Goal: Information Seeking & Learning: Learn about a topic

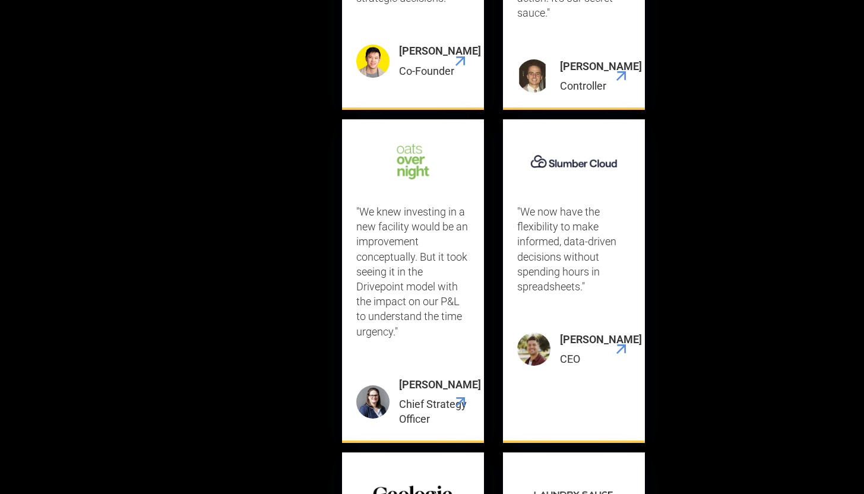
scroll to position [3655, 0]
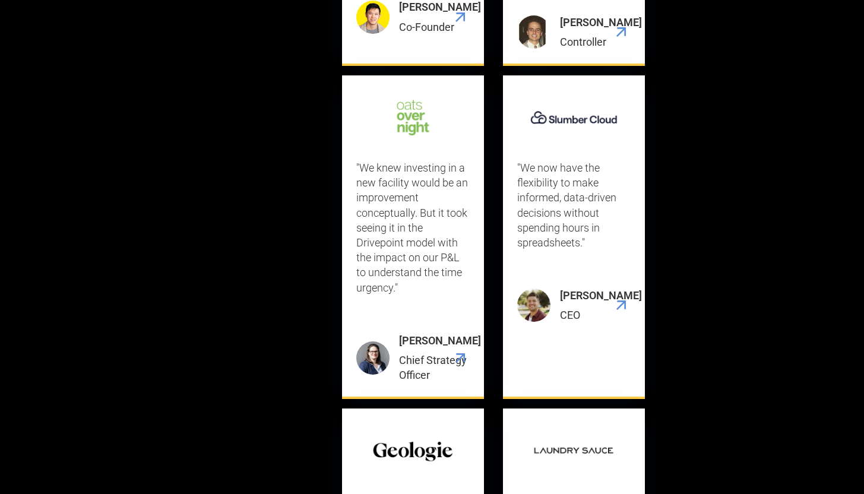
click at [580, 232] on div ""We now have the flexibility to make informed, data-driven decisions without sp…" at bounding box center [573, 236] width 113 height 293
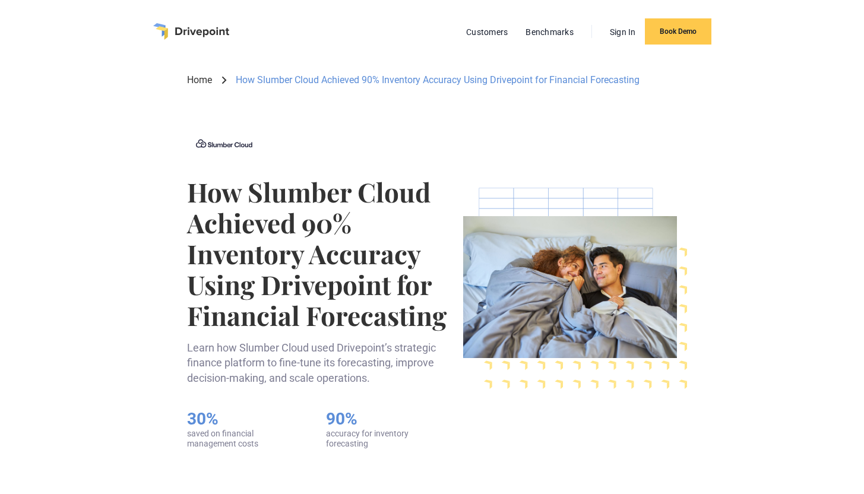
scroll to position [1, 0]
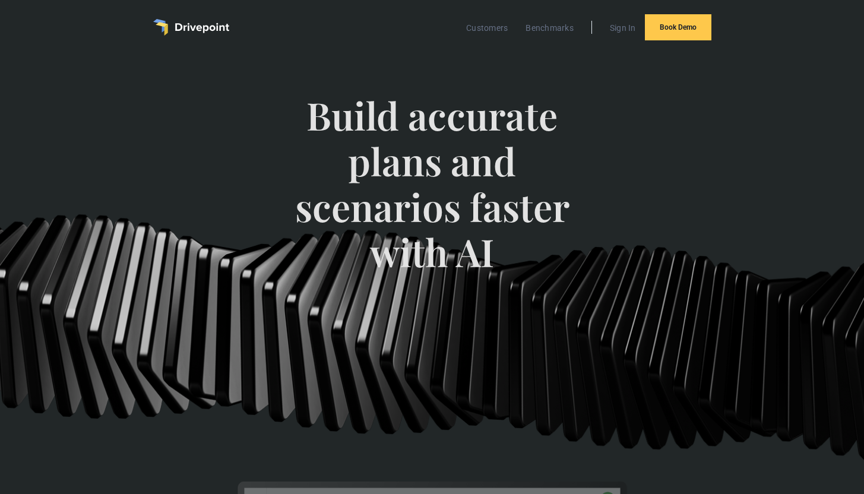
scroll to position [1, 0]
